Goal: Task Accomplishment & Management: Complete application form

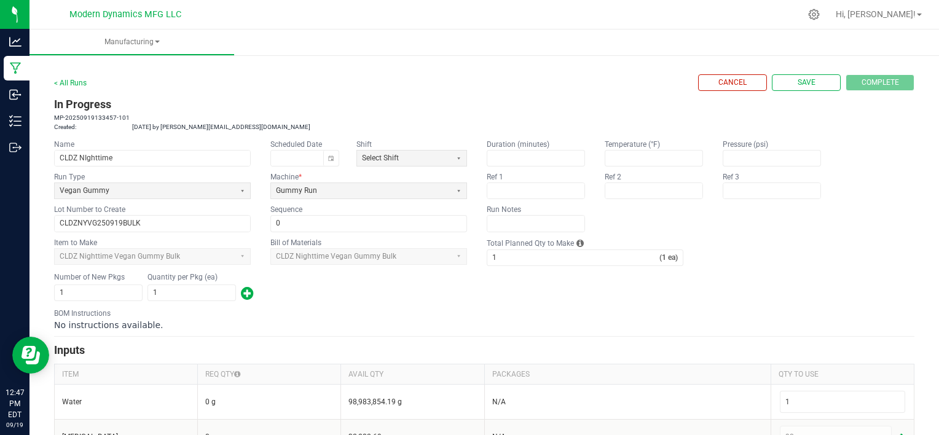
drag, startPoint x: 0, startPoint y: 0, endPoint x: 179, endPoint y: 89, distance: 200.3
click at [179, 89] on div "< All Runs Cancel Save Complete" at bounding box center [484, 82] width 860 height 17
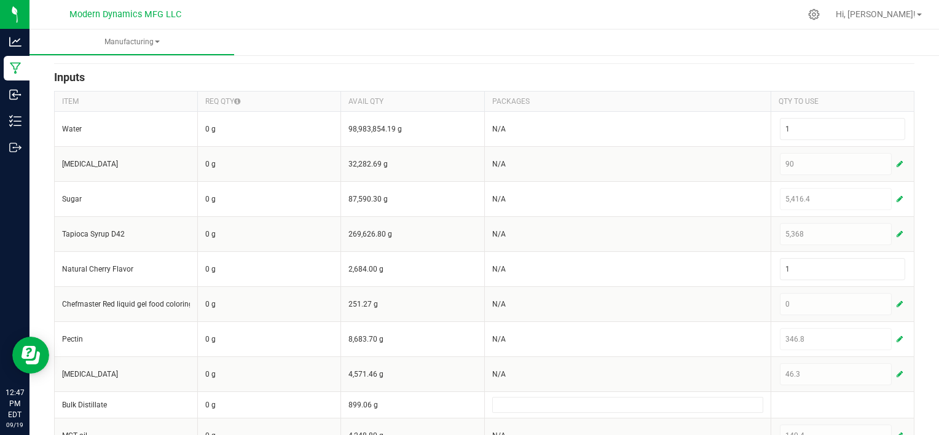
scroll to position [405, 0]
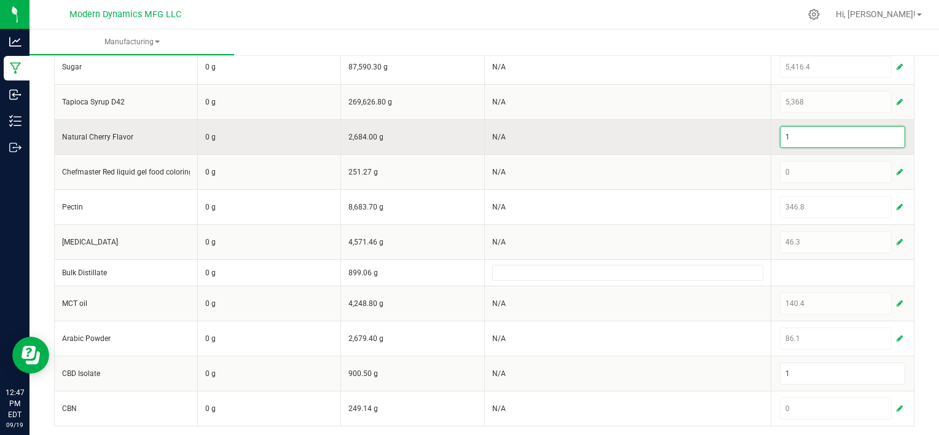
click at [799, 130] on input "1" at bounding box center [842, 137] width 124 height 21
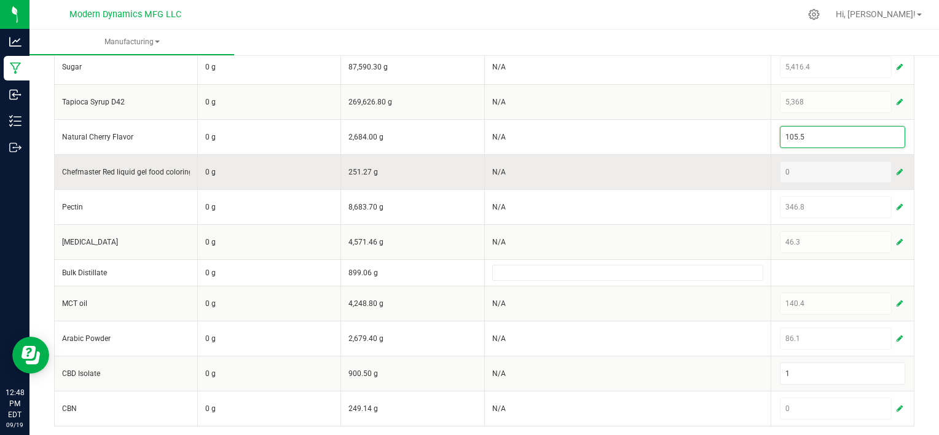
type input "105.5"
click at [896, 167] on span "button" at bounding box center [899, 172] width 6 height 10
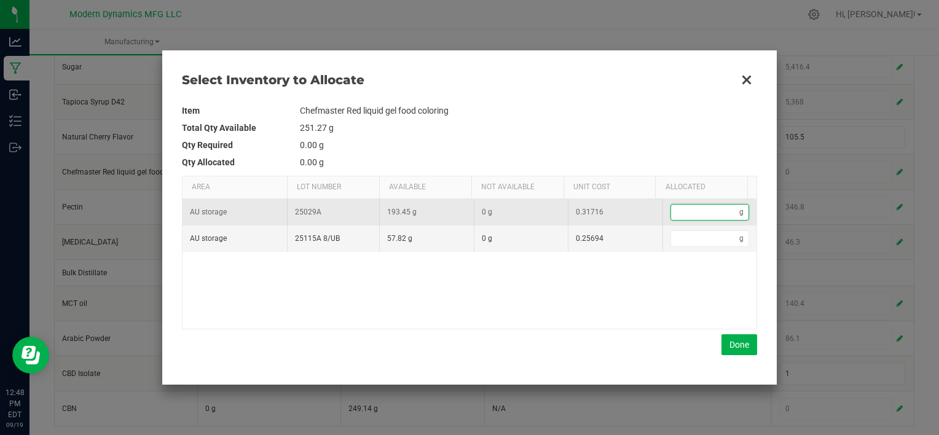
click at [704, 219] on input "Data table" at bounding box center [705, 212] width 69 height 15
type input "9"
type input "9."
type input "9.6"
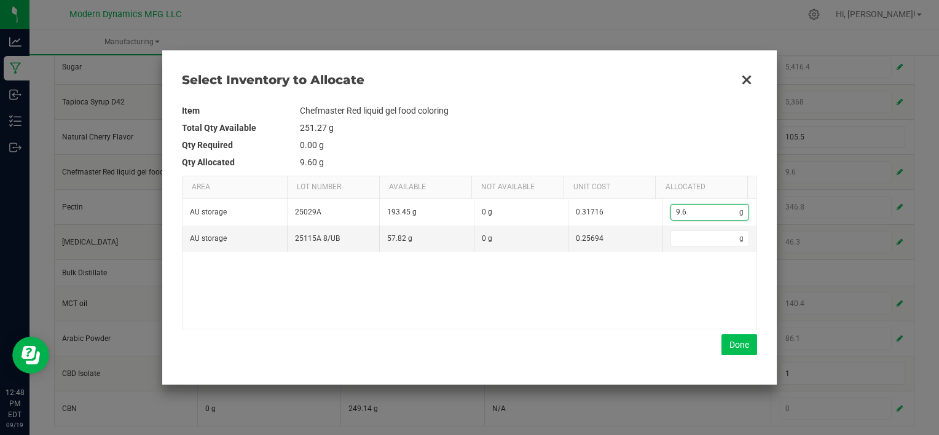
type input "9.6"
click at [732, 348] on button "Done" at bounding box center [739, 344] width 36 height 21
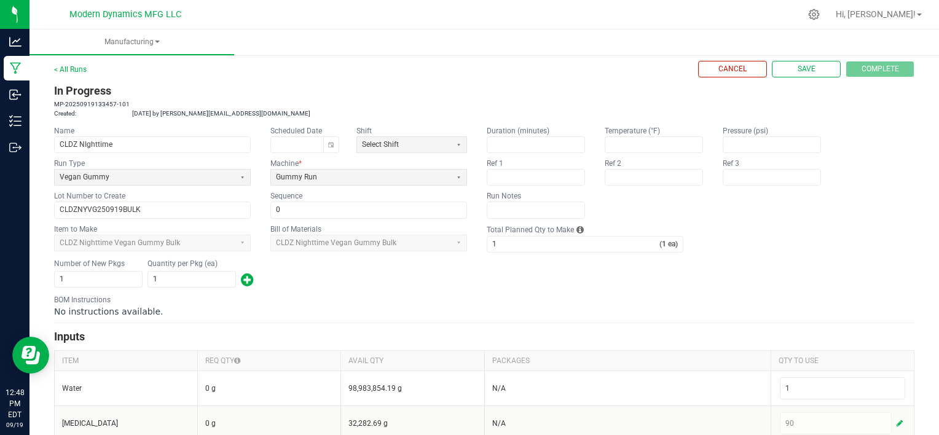
scroll to position [0, 0]
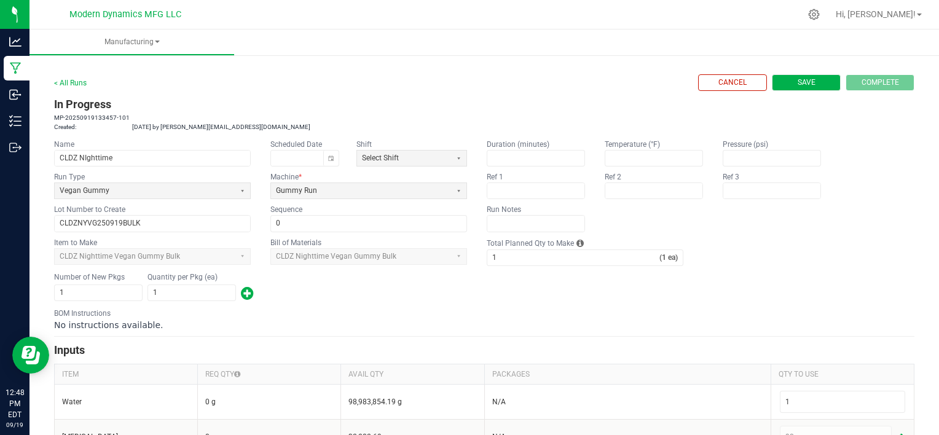
click at [797, 83] on span "Save" at bounding box center [806, 82] width 18 height 10
type input "0"
click at [797, 83] on span "Save" at bounding box center [806, 82] width 18 height 10
type input "0"
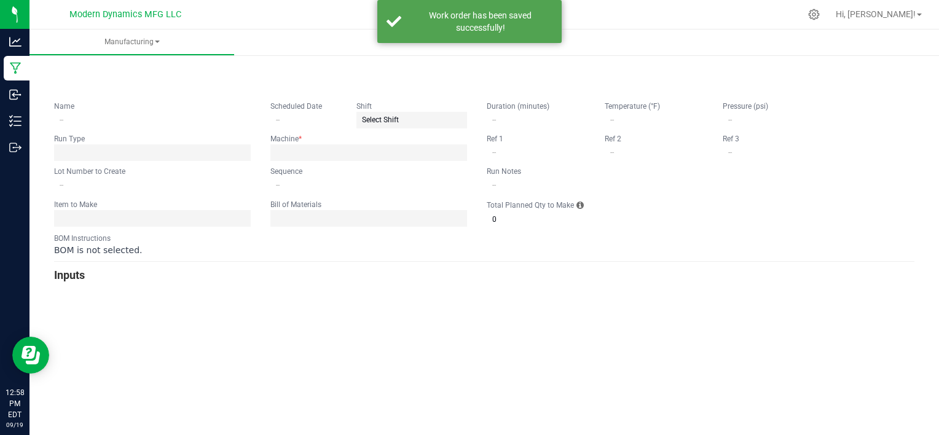
type input "CLDZ NIghttime"
type input "CLDZNYVG250919BULK"
type input "0"
type input "1"
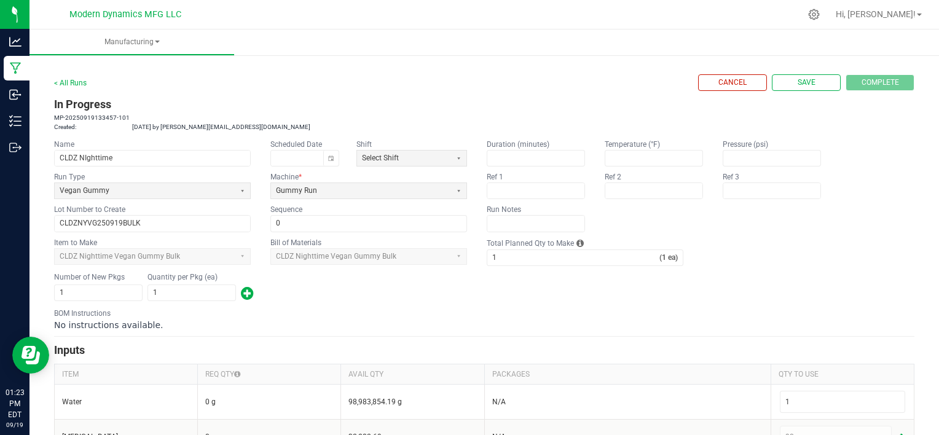
click at [767, 275] on div "Number of New Pkgs 1 Quantity per Pkg (ea) 1" at bounding box center [484, 287] width 860 height 32
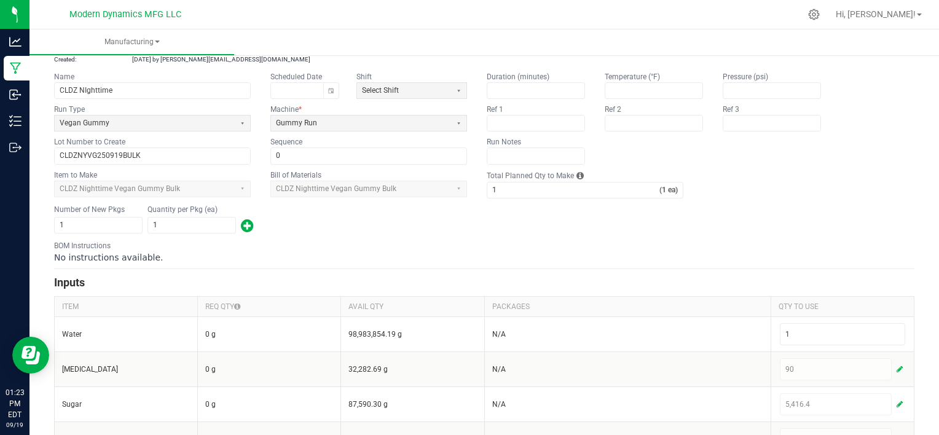
scroll to position [66, 0]
